Goal: Entertainment & Leisure: Consume media (video, audio)

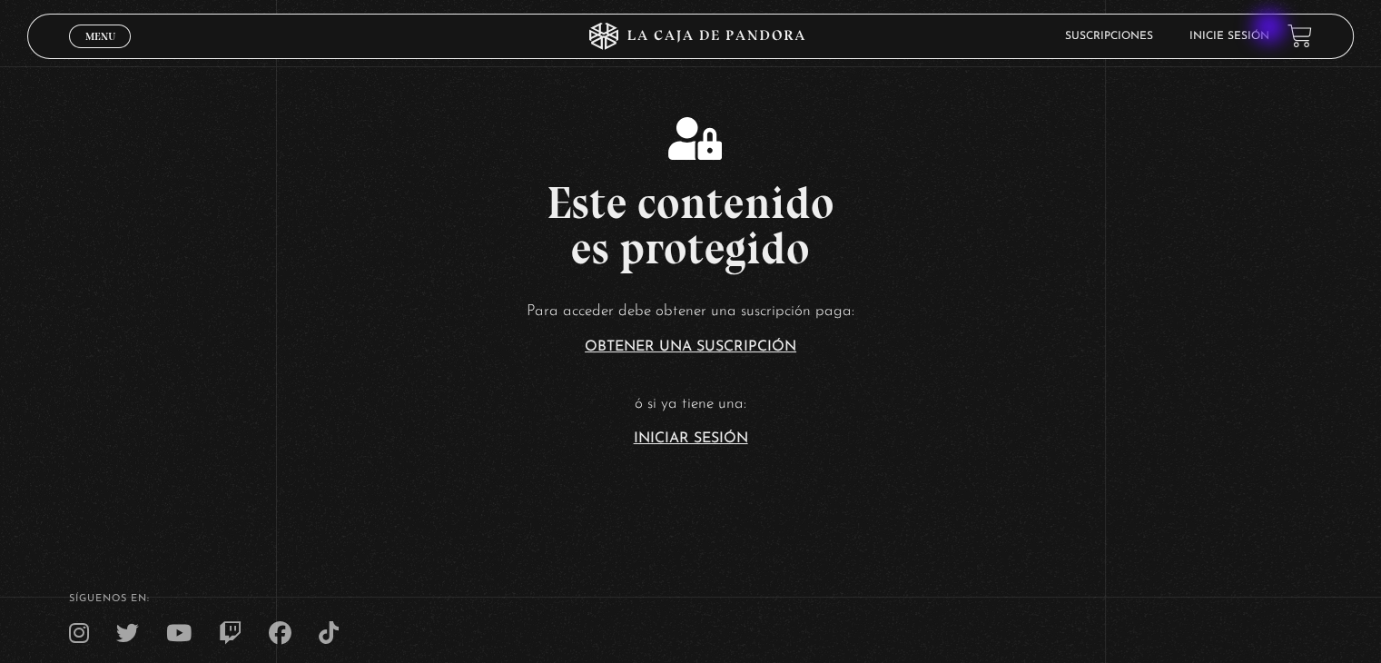
click at [1269, 29] on li "Inicie sesión" at bounding box center [1229, 36] width 80 height 28
click at [1228, 45] on li "Inicie sesión" at bounding box center [1229, 36] width 80 height 28
click at [1230, 34] on link "Inicie sesión" at bounding box center [1229, 36] width 80 height 11
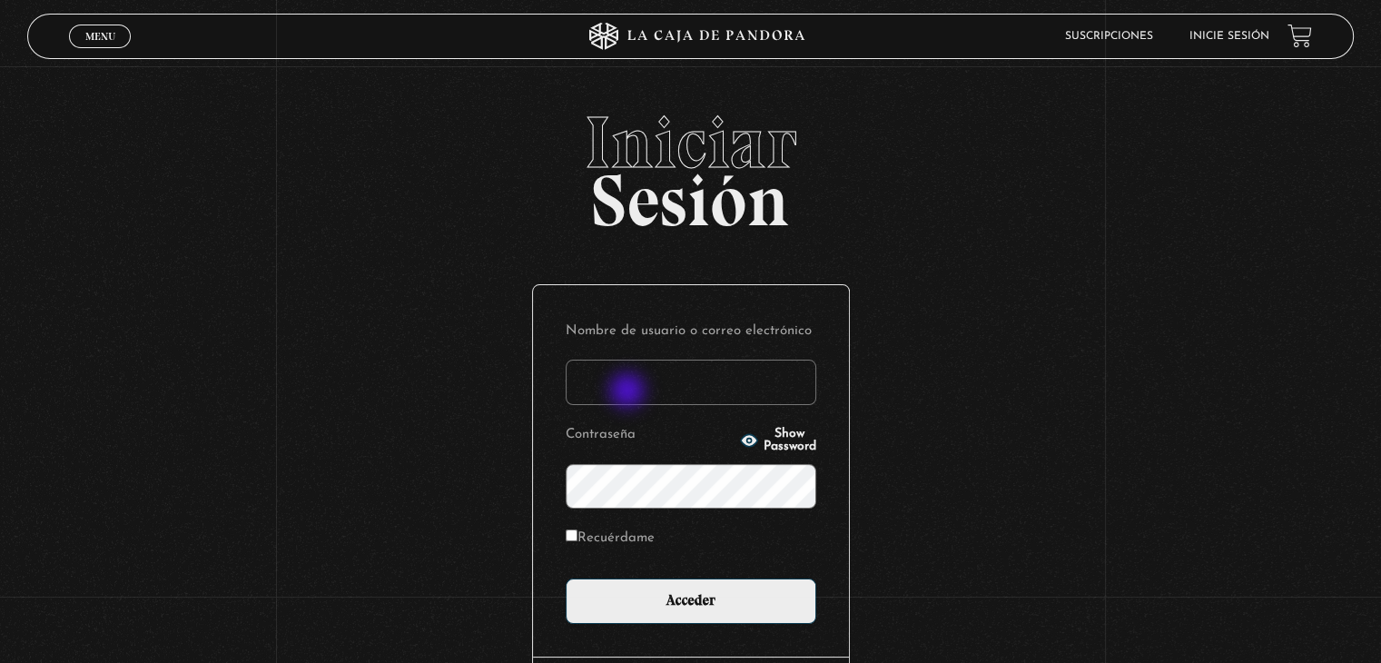
click at [629, 392] on input "Nombre de usuario o correo electrónico" at bounding box center [691, 382] width 251 height 45
type input "Raquel.ulatec@gmail.com"
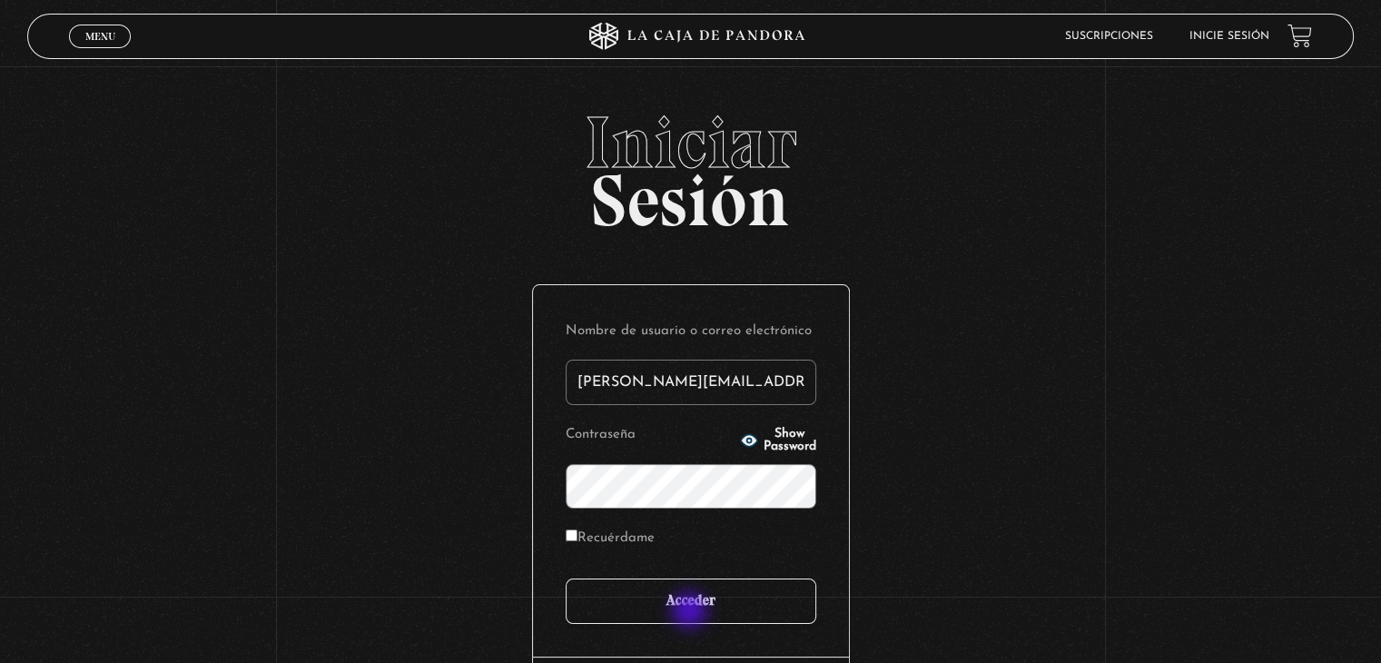
click at [691, 612] on input "Acceder" at bounding box center [691, 600] width 251 height 45
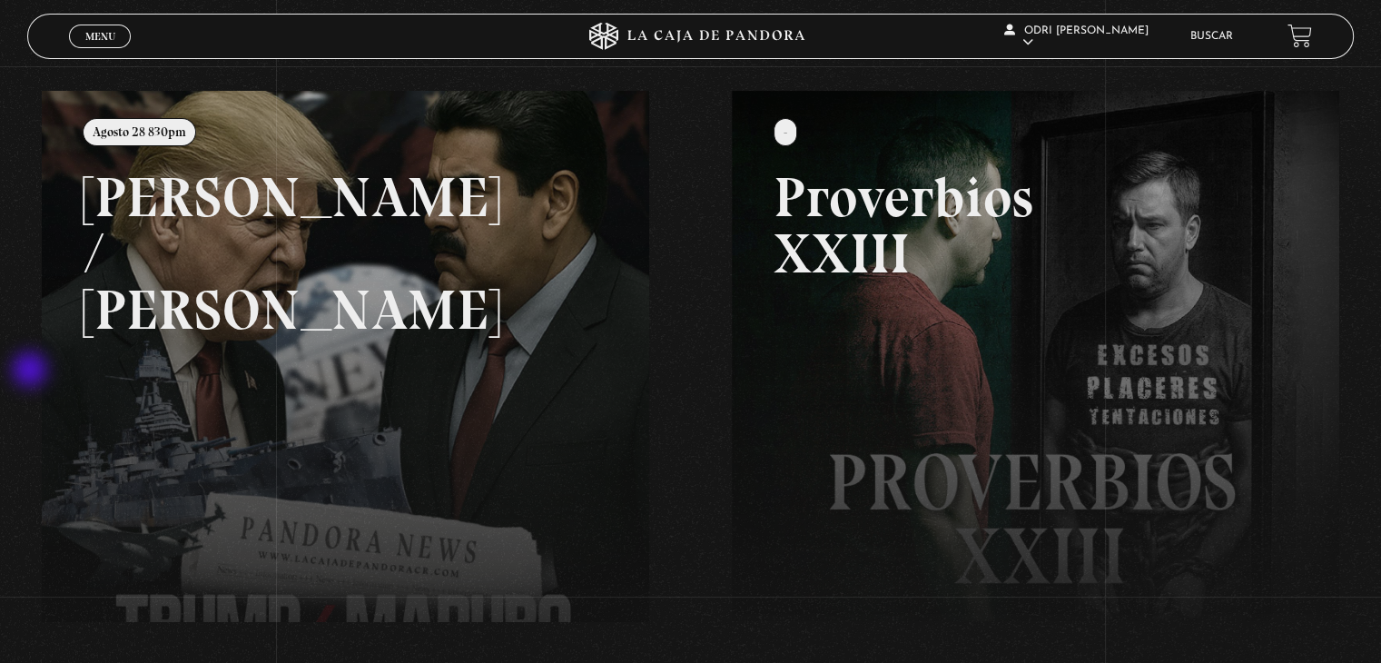
scroll to position [163, 0]
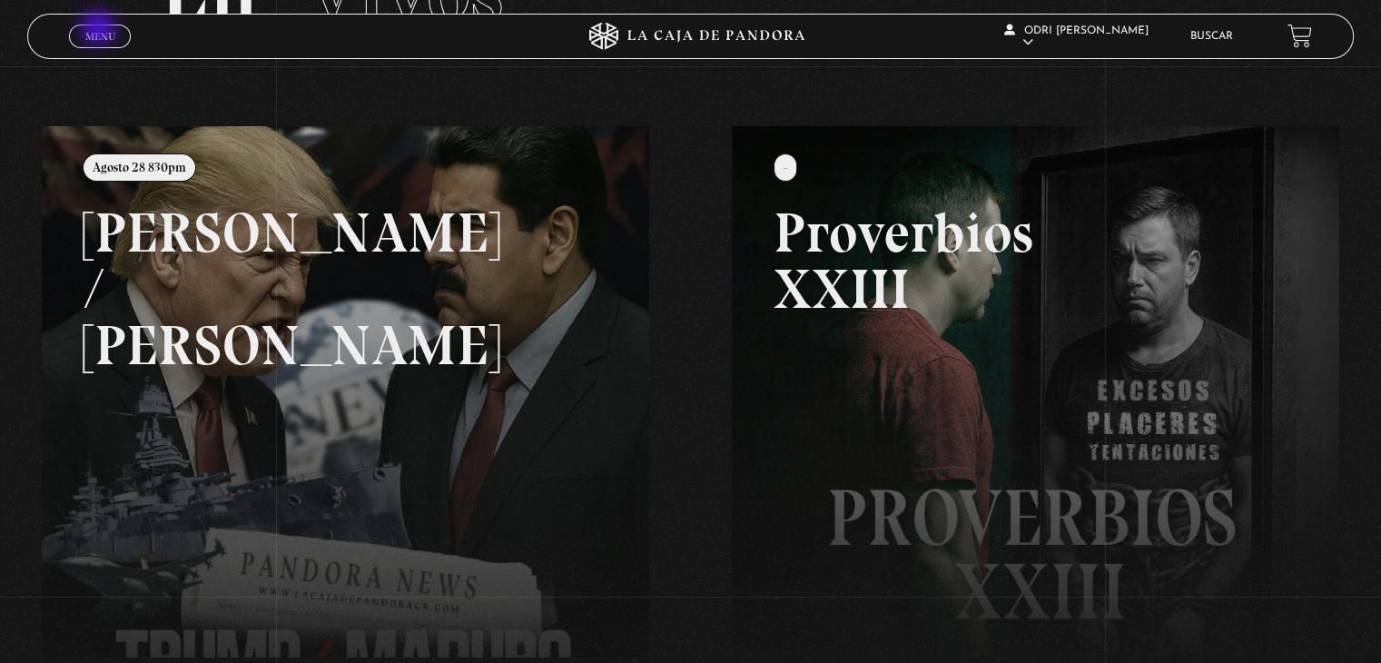
click at [100, 31] on span "Menu" at bounding box center [100, 36] width 30 height 11
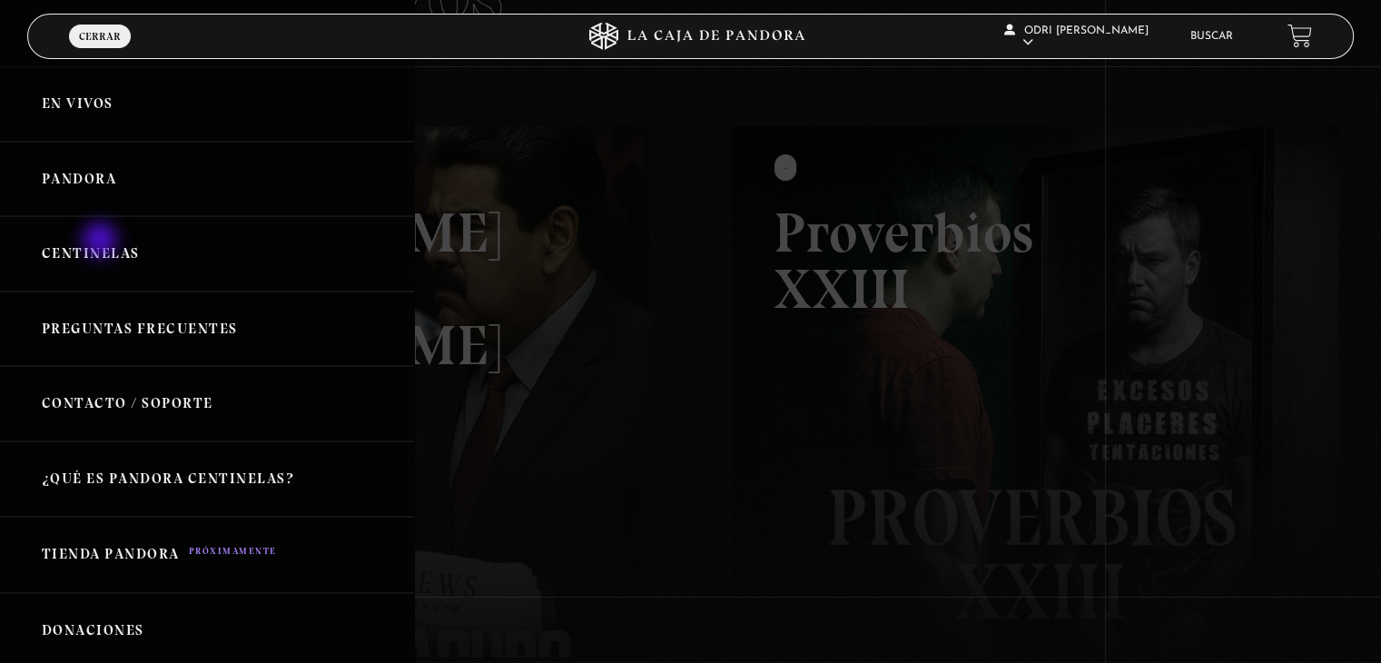
click at [102, 242] on link "Centinelas" at bounding box center [207, 253] width 414 height 75
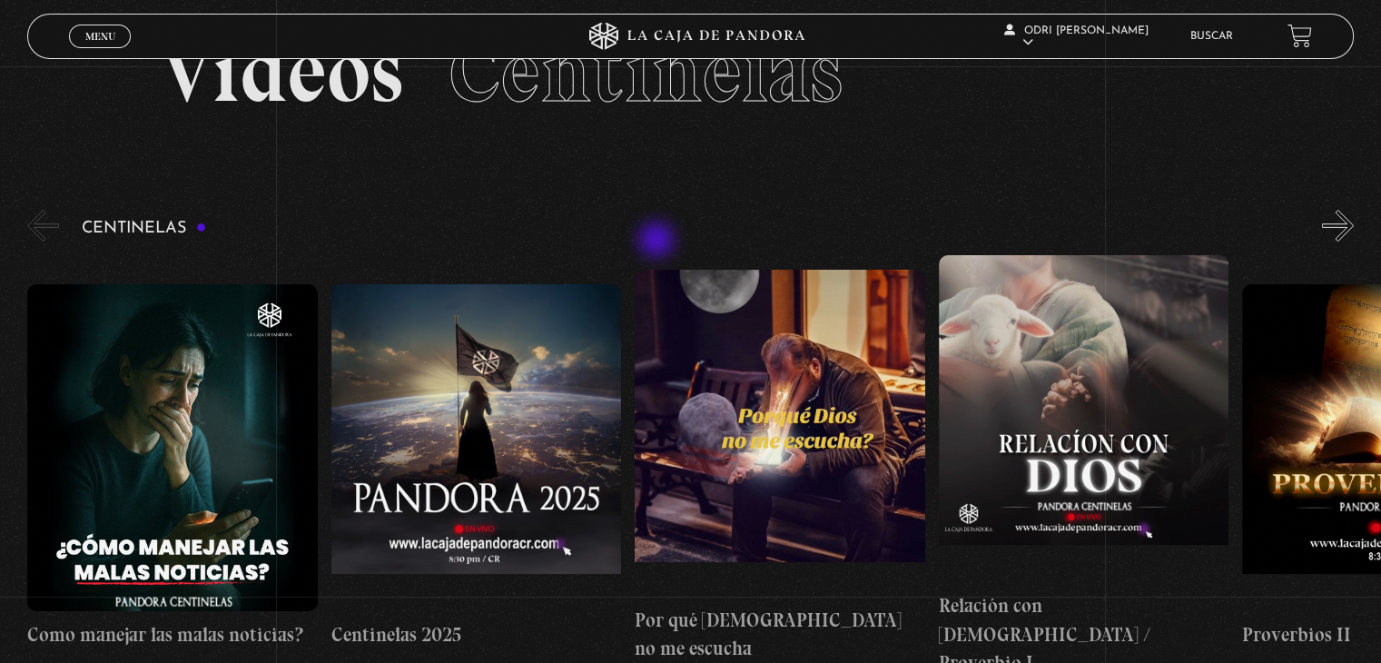
scroll to position [182, 0]
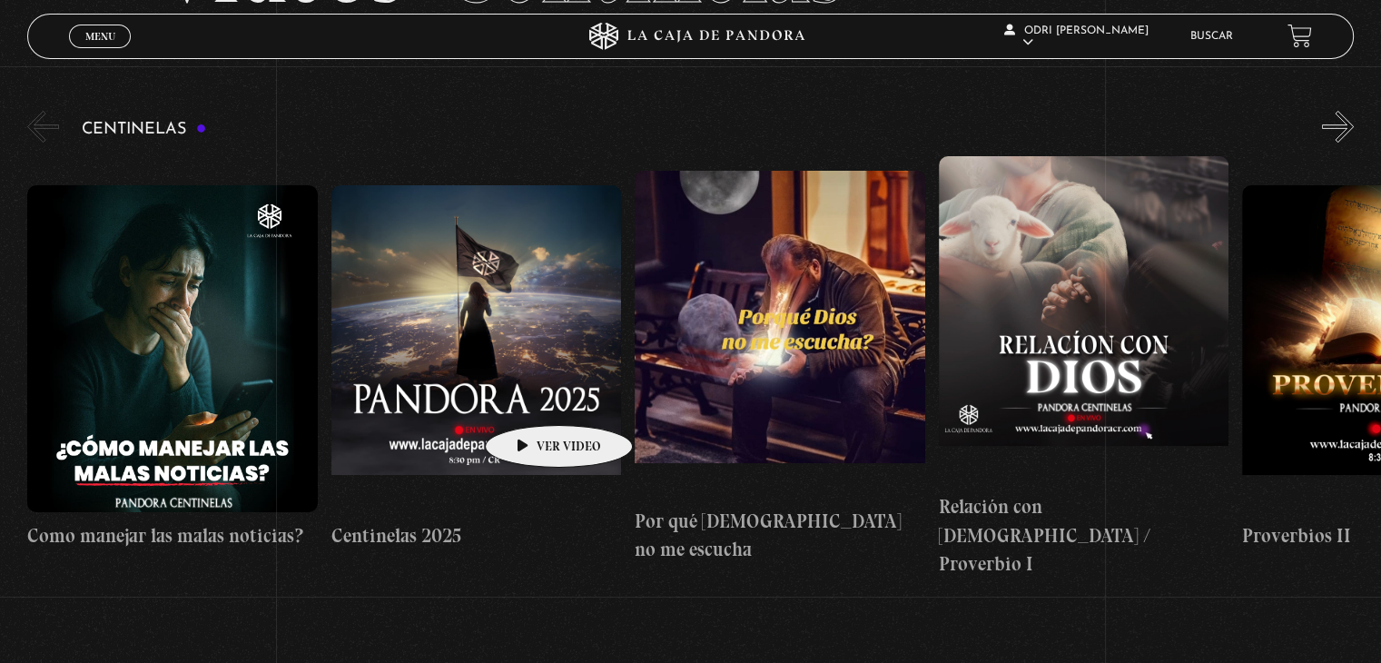
click at [530, 398] on figure at bounding box center [476, 348] width 290 height 327
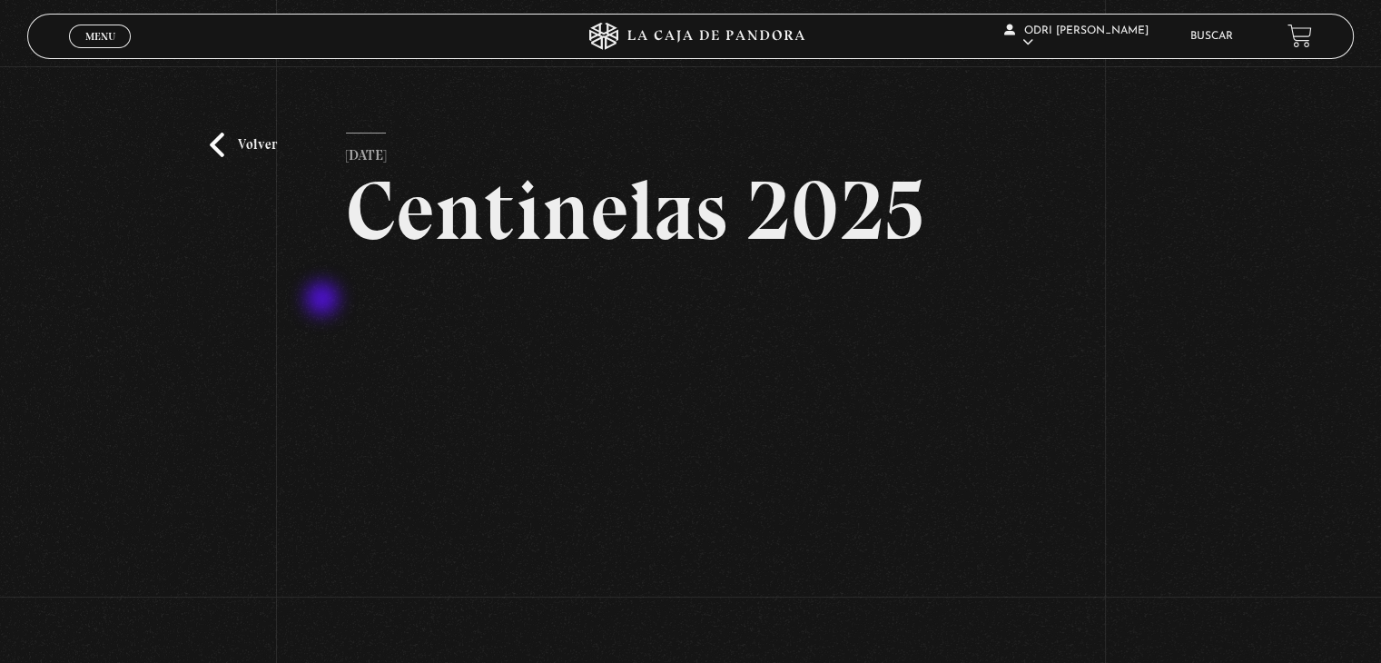
scroll to position [91, 0]
